Goal: Task Accomplishment & Management: Manage account settings

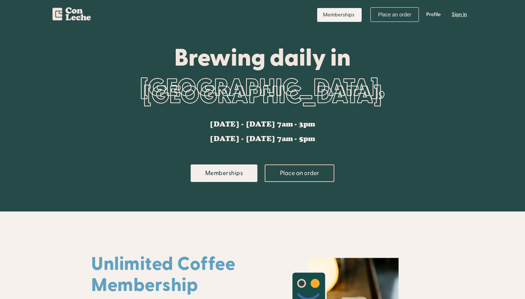
click at [456, 16] on link "Sign in" at bounding box center [460, 15] width 26 height 22
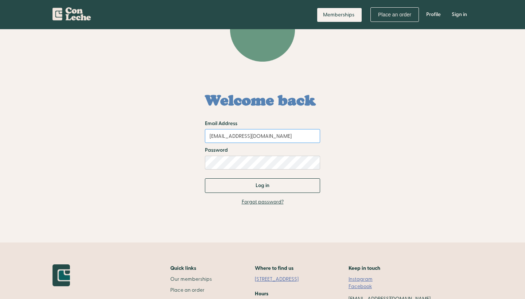
type input "sshanti89@gmail.com"
click at [260, 200] on link "Forgot password?" at bounding box center [263, 201] width 42 height 7
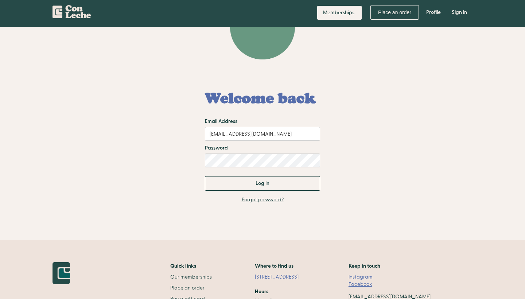
click at [264, 195] on div "Welcome back Email Address sshanti89@gmail.com Password Log in Thank you! Your …" at bounding box center [262, 139] width 343 height 116
click at [264, 201] on link "Forgot password?" at bounding box center [263, 199] width 42 height 7
